Goal: Task Accomplishment & Management: Manage account settings

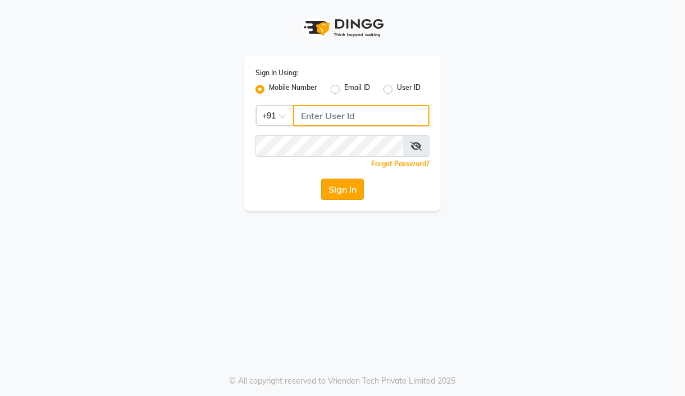
type input "7304626021"
click at [349, 185] on button "Sign In" at bounding box center [342, 189] width 43 height 21
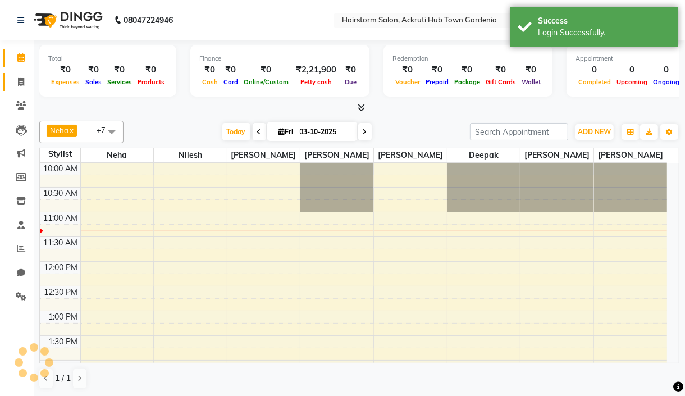
click at [22, 83] on icon at bounding box center [21, 81] width 6 height 8
select select "service"
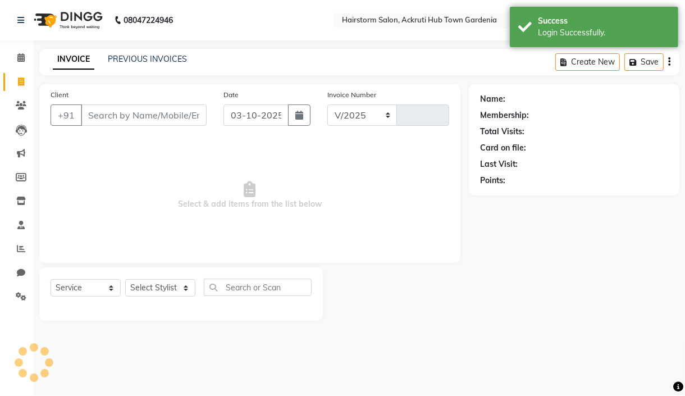
select select "279"
type input "1525"
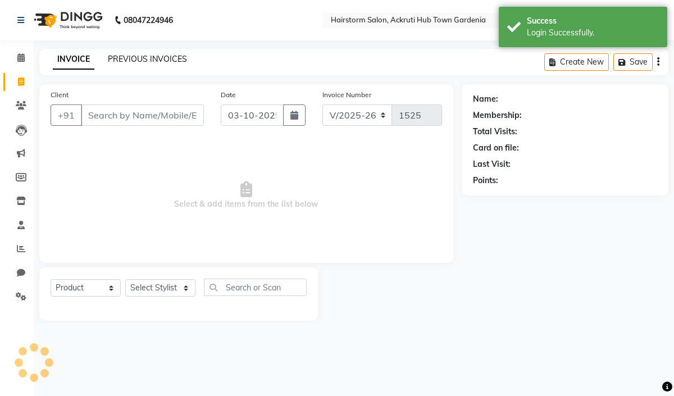
click at [152, 54] on link "PREVIOUS INVOICES" at bounding box center [147, 59] width 79 height 10
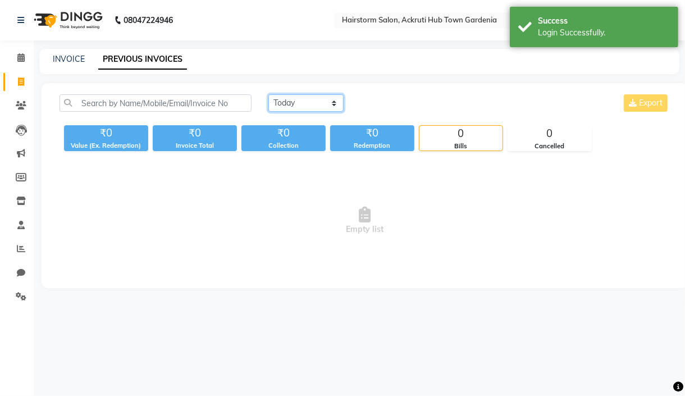
click at [295, 103] on select "[DATE] [DATE] Custom Range" at bounding box center [305, 102] width 75 height 17
select select "[DATE]"
click at [268, 94] on select "[DATE] [DATE] Custom Range" at bounding box center [305, 102] width 75 height 17
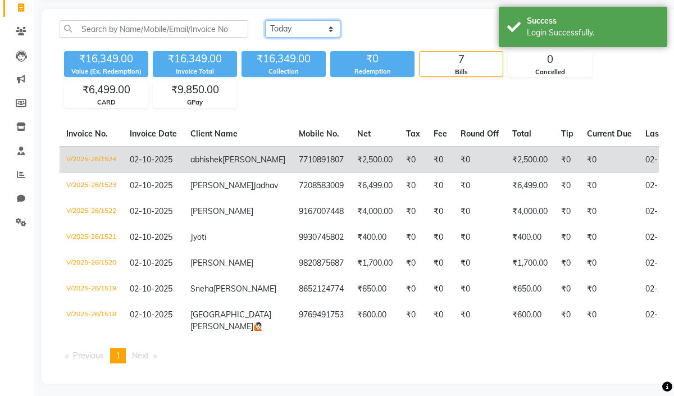
scroll to position [75, 0]
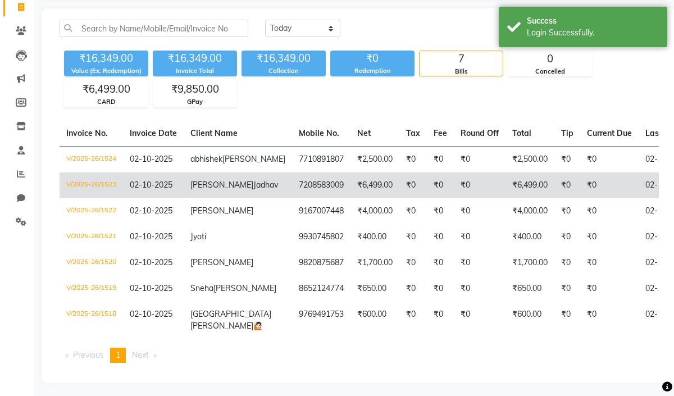
click at [97, 197] on td "V/2025-26/1523" at bounding box center [91, 185] width 63 height 26
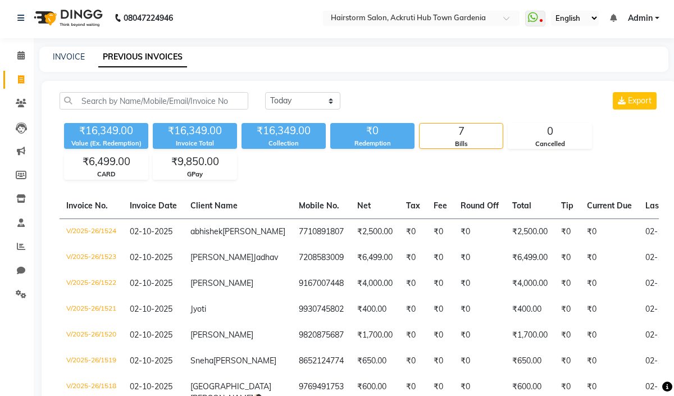
scroll to position [0, 0]
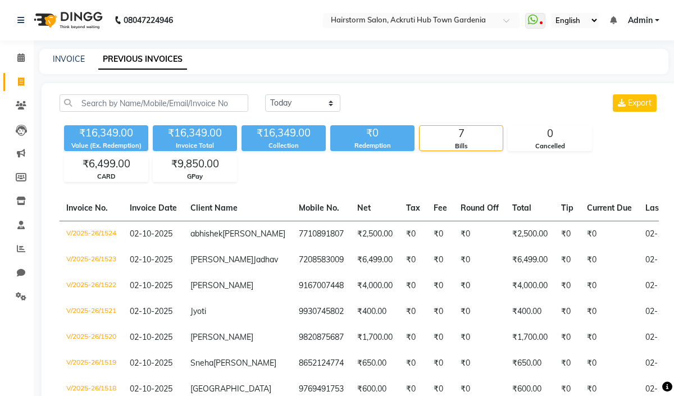
click at [23, 88] on link "Invoice" at bounding box center [16, 82] width 27 height 19
select select "279"
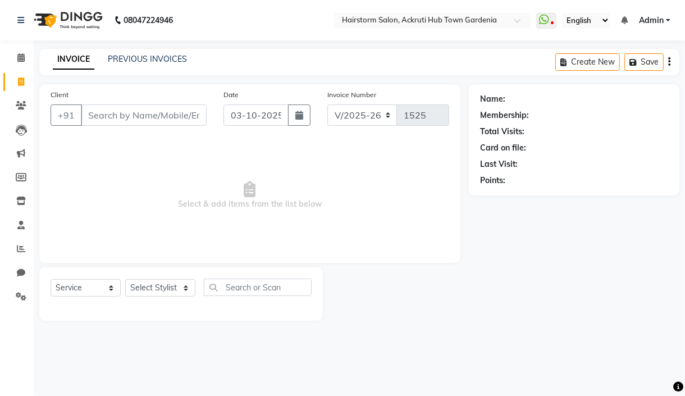
select select "product"
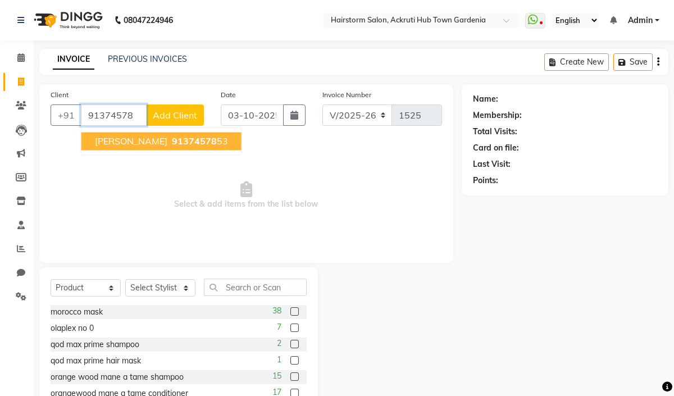
click at [142, 143] on span "[PERSON_NAME]" at bounding box center [131, 140] width 72 height 11
type input "9137457853"
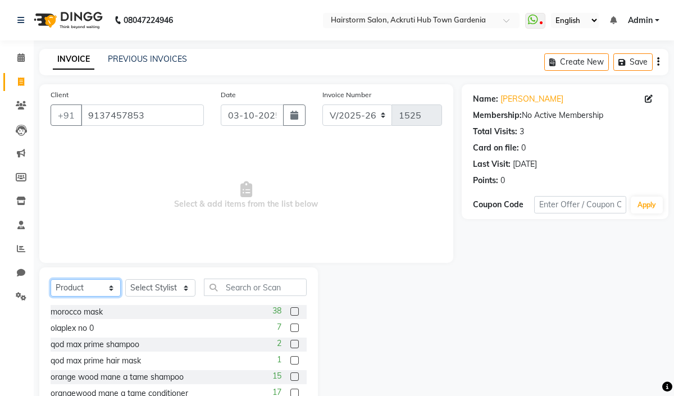
click at [100, 284] on select "Select Service Product Membership Package Voucher Prepaid Gift Card" at bounding box center [86, 287] width 70 height 17
select select "service"
click at [51, 280] on select "Select Service Product Membership Package Voucher Prepaid Gift Card" at bounding box center [86, 287] width 70 height 17
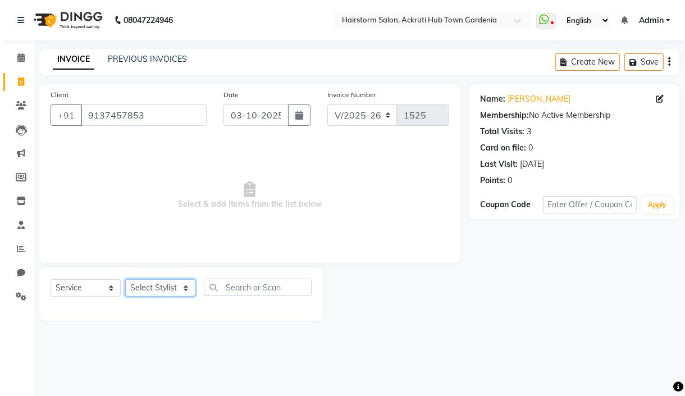
click at [176, 283] on select "Select Stylist [PERSON_NAME] deepak [PERSON_NAME] Neha [PERSON_NAME] [PERSON_NA…" at bounding box center [160, 287] width 70 height 17
select select "59937"
click at [125, 280] on select "Select Stylist [PERSON_NAME] deepak [PERSON_NAME] Neha [PERSON_NAME] [PERSON_NA…" at bounding box center [160, 287] width 70 height 17
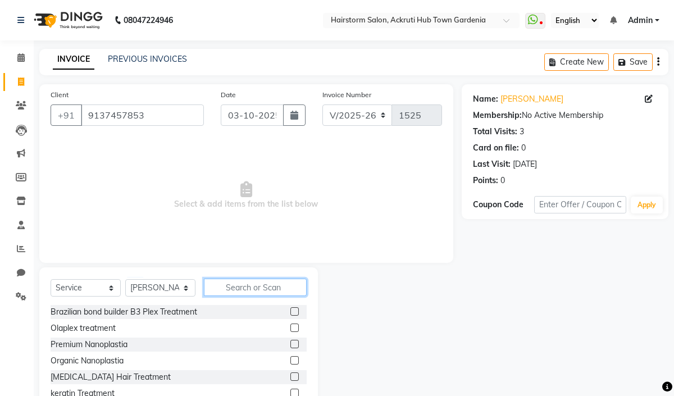
click at [261, 283] on input "text" at bounding box center [255, 287] width 103 height 17
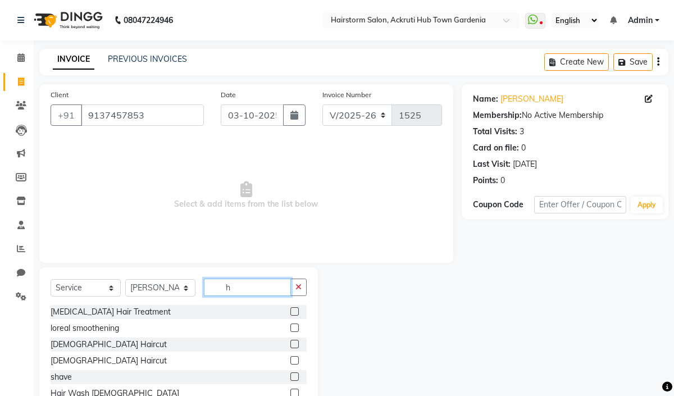
type input "h"
click at [290, 361] on label at bounding box center [294, 360] width 8 height 8
click at [290, 361] on input "checkbox" at bounding box center [293, 360] width 7 height 7
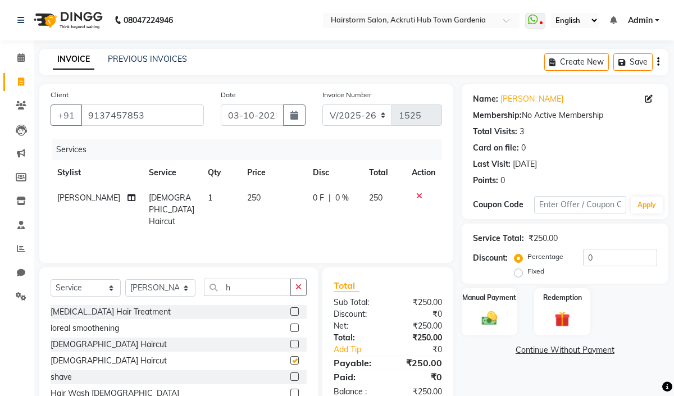
checkbox input "false"
click at [261, 287] on input "h" at bounding box center [247, 287] width 87 height 17
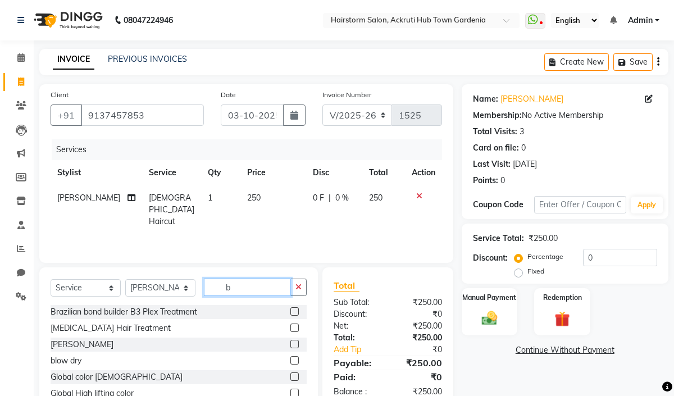
type input "b"
click at [290, 344] on label at bounding box center [294, 344] width 8 height 8
click at [290, 344] on input "checkbox" at bounding box center [293, 344] width 7 height 7
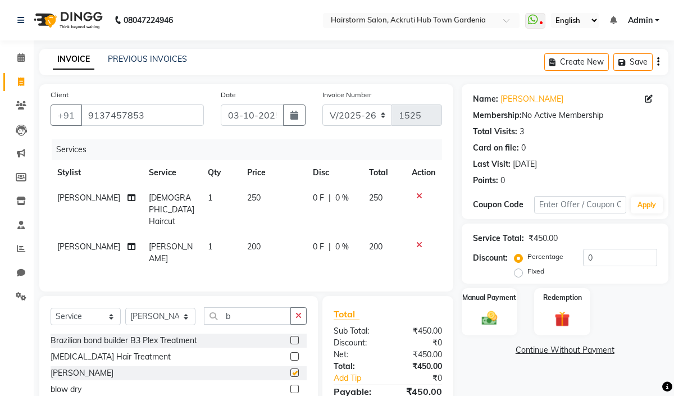
checkbox input "false"
click at [489, 325] on img at bounding box center [489, 318] width 26 height 19
click at [634, 349] on span "CASH" at bounding box center [641, 350] width 24 height 13
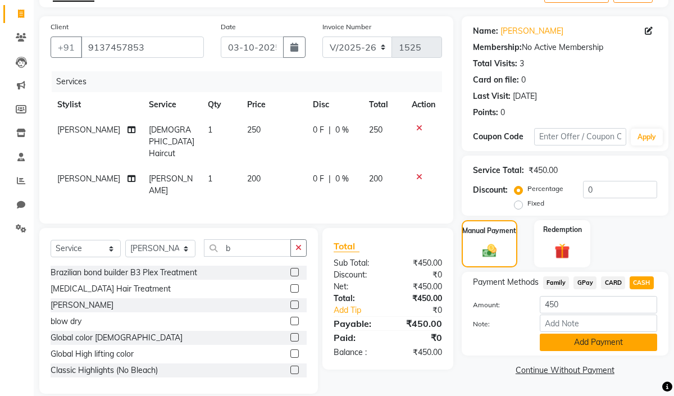
click at [634, 338] on button "Add Payment" at bounding box center [598, 342] width 117 height 17
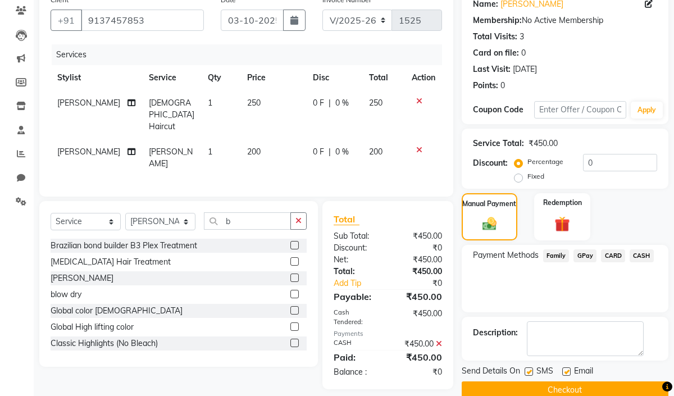
scroll to position [114, 0]
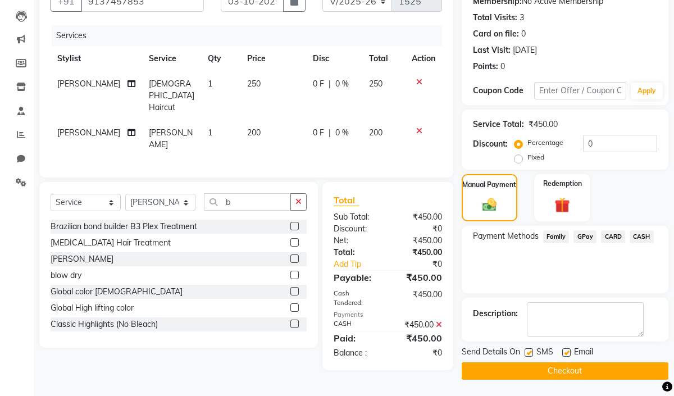
click at [620, 367] on button "Checkout" at bounding box center [565, 370] width 207 height 17
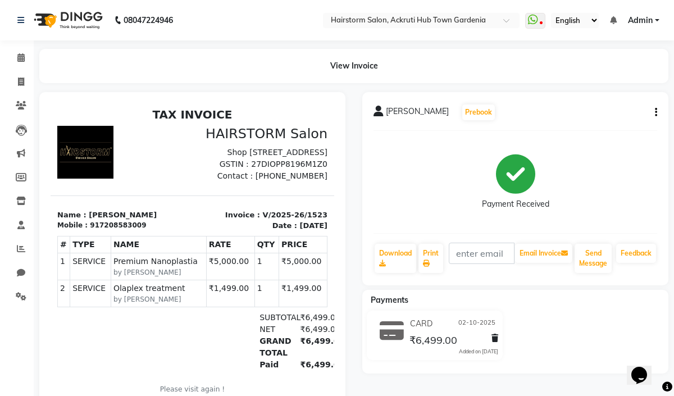
click at [653, 111] on button "button" at bounding box center [653, 113] width 7 height 12
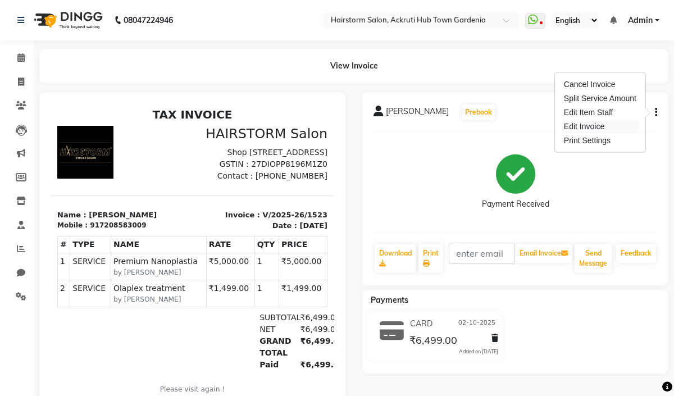
click at [595, 122] on div "Edit Invoice" at bounding box center [599, 127] width 77 height 14
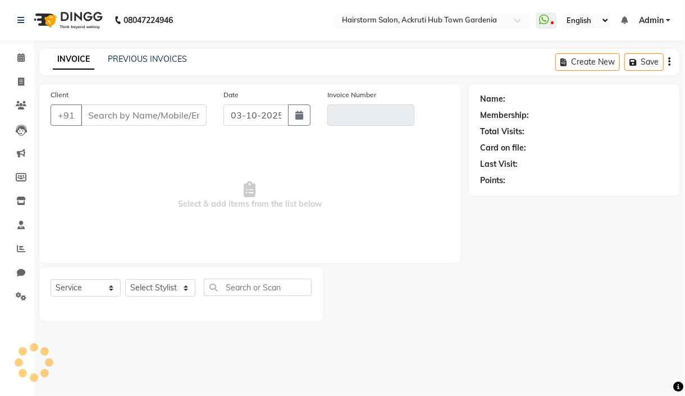
select select "product"
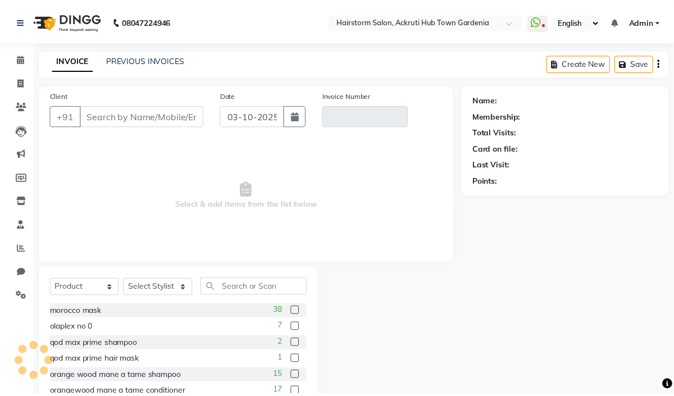
scroll to position [53, 0]
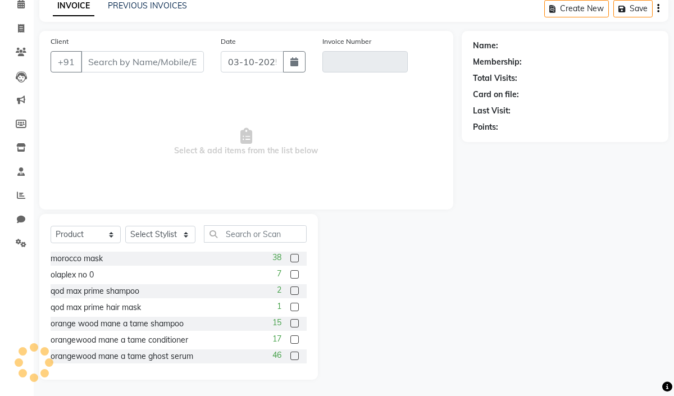
type input "7208583009"
type input "V/2025-26/1523"
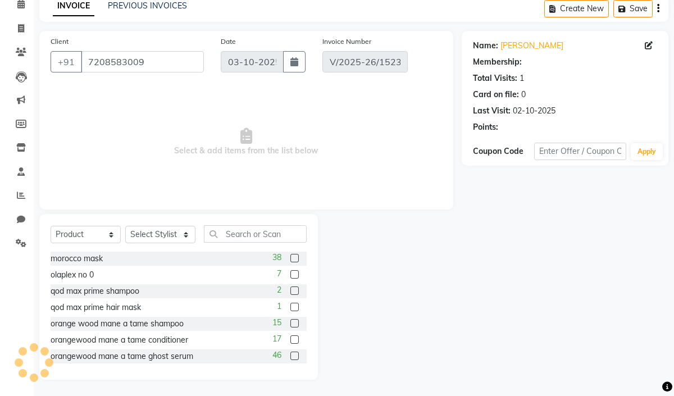
type input "02-10-2025"
select select "select"
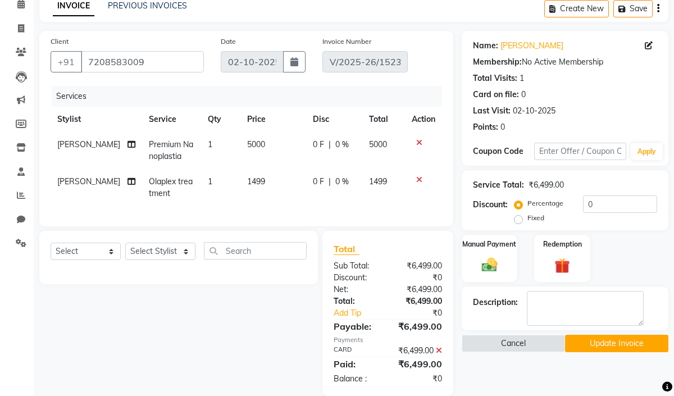
click at [67, 148] on span "[PERSON_NAME]" at bounding box center [88, 144] width 63 height 10
select select "71353"
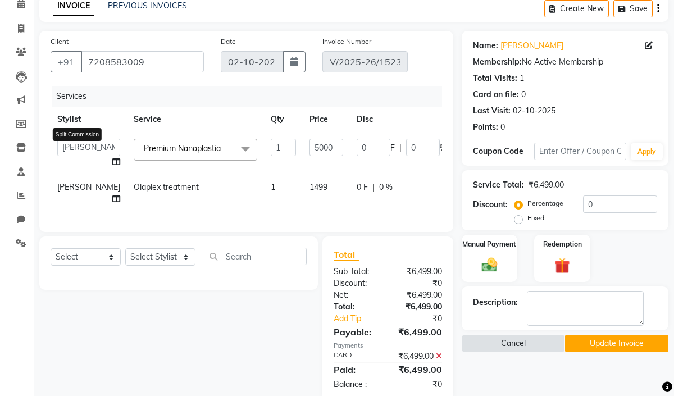
click at [112, 163] on icon at bounding box center [116, 162] width 8 height 8
select select "71353"
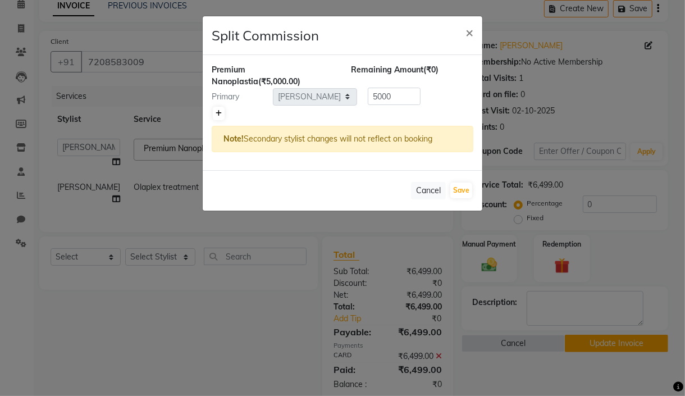
click at [215, 116] on link at bounding box center [219, 113] width 12 height 13
type input "2500"
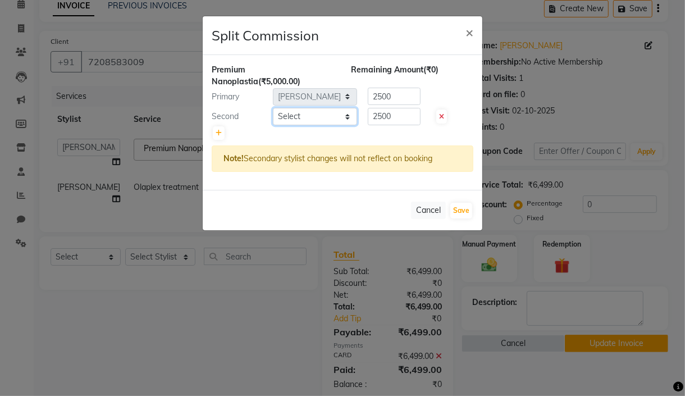
click at [300, 122] on select "Select Arbaaz patel deepak jayesh monali Neha Nilesh nishu sarika parmar" at bounding box center [315, 116] width 84 height 17
select select "59938"
click at [273, 108] on select "Select Arbaaz patel deepak jayesh monali Neha Nilesh nishu sarika parmar" at bounding box center [315, 116] width 84 height 17
click at [409, 121] on input "2500" at bounding box center [394, 116] width 53 height 17
type input "2"
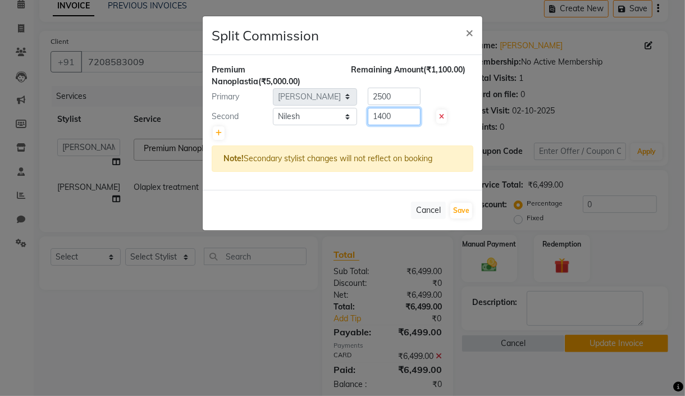
type input "1400"
click at [366, 132] on div at bounding box center [343, 133] width 262 height 16
click at [399, 97] on input "2500" at bounding box center [394, 96] width 53 height 17
type input "2"
type input "3600"
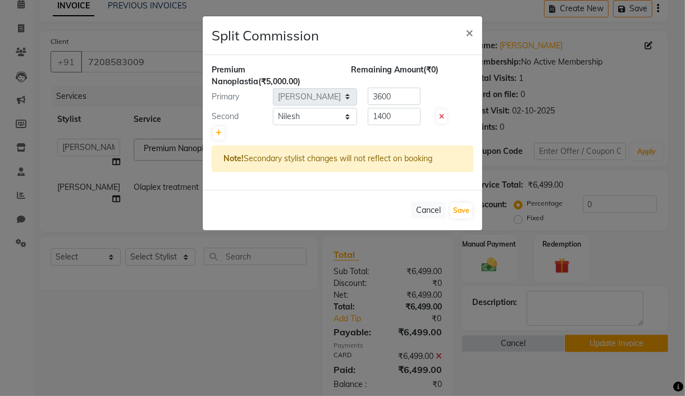
click at [322, 138] on div at bounding box center [343, 133] width 262 height 16
click at [391, 120] on input "1400" at bounding box center [394, 116] width 53 height 17
type input "1"
type input "1750"
click at [462, 213] on button "Save" at bounding box center [461, 211] width 22 height 16
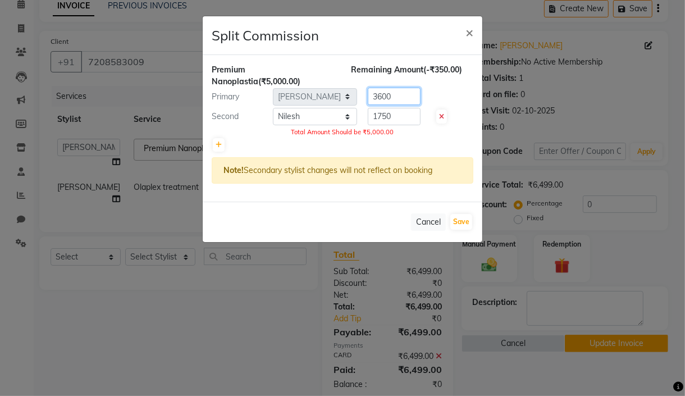
click at [412, 97] on input "3600" at bounding box center [394, 96] width 53 height 17
type input "3"
type input "3250"
click at [431, 144] on div at bounding box center [343, 145] width 262 height 16
click at [467, 225] on button "Save" at bounding box center [461, 222] width 22 height 16
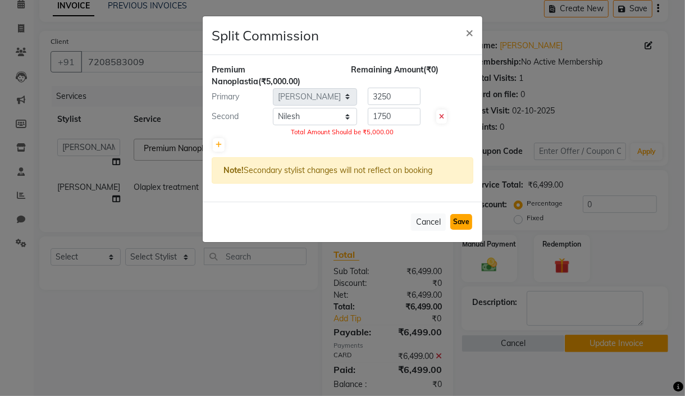
select select "Select"
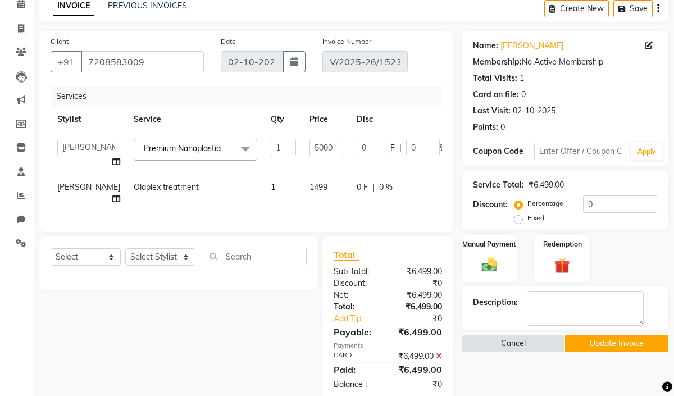
click at [610, 343] on button "Update Invoice" at bounding box center [616, 343] width 103 height 17
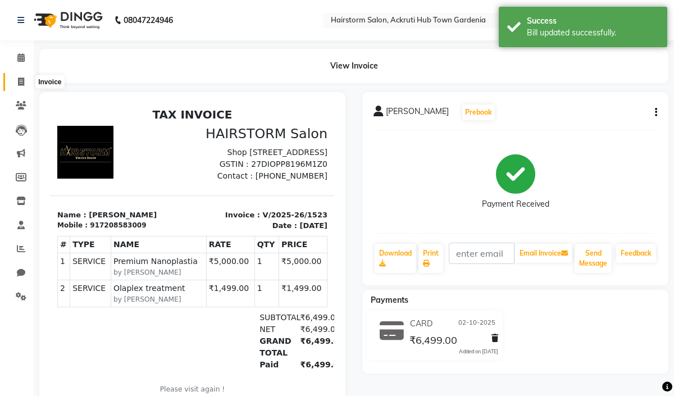
click at [25, 80] on span at bounding box center [21, 82] width 20 height 13
select select "279"
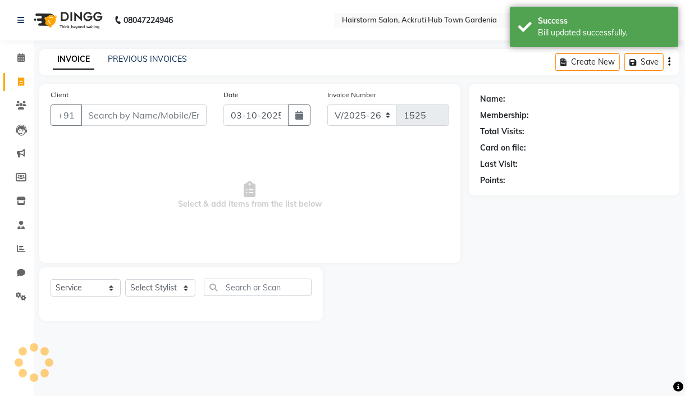
select select "product"
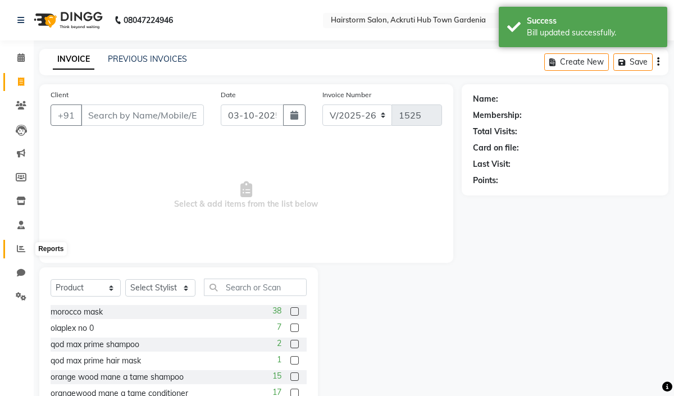
click at [22, 245] on icon at bounding box center [21, 248] width 8 height 8
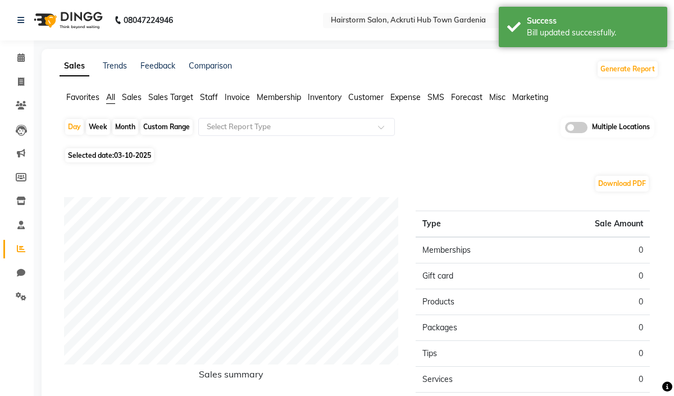
click at [158, 122] on div "Custom Range" at bounding box center [166, 127] width 52 height 16
select select "10"
select select "2025"
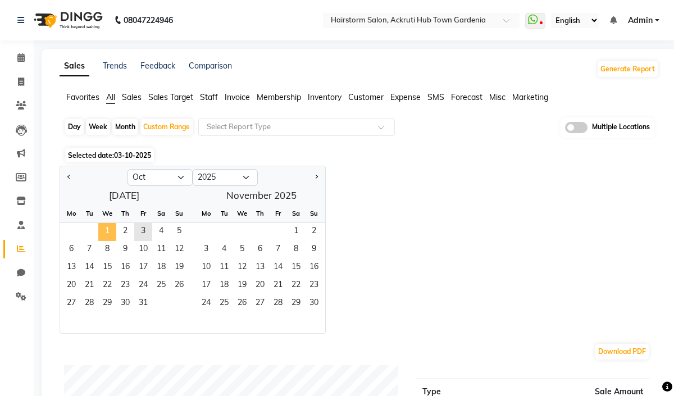
click at [109, 231] on span "1" at bounding box center [107, 232] width 18 height 18
click at [142, 231] on span "3" at bounding box center [143, 232] width 18 height 18
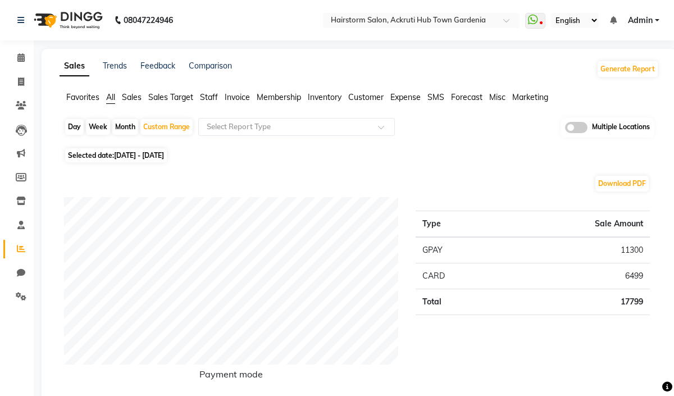
click at [207, 94] on span "Staff" at bounding box center [209, 97] width 18 height 10
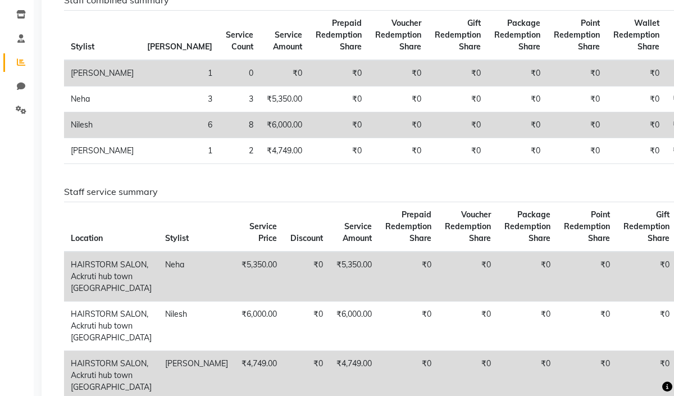
scroll to position [149, 0]
